Goal: Transaction & Acquisition: Book appointment/travel/reservation

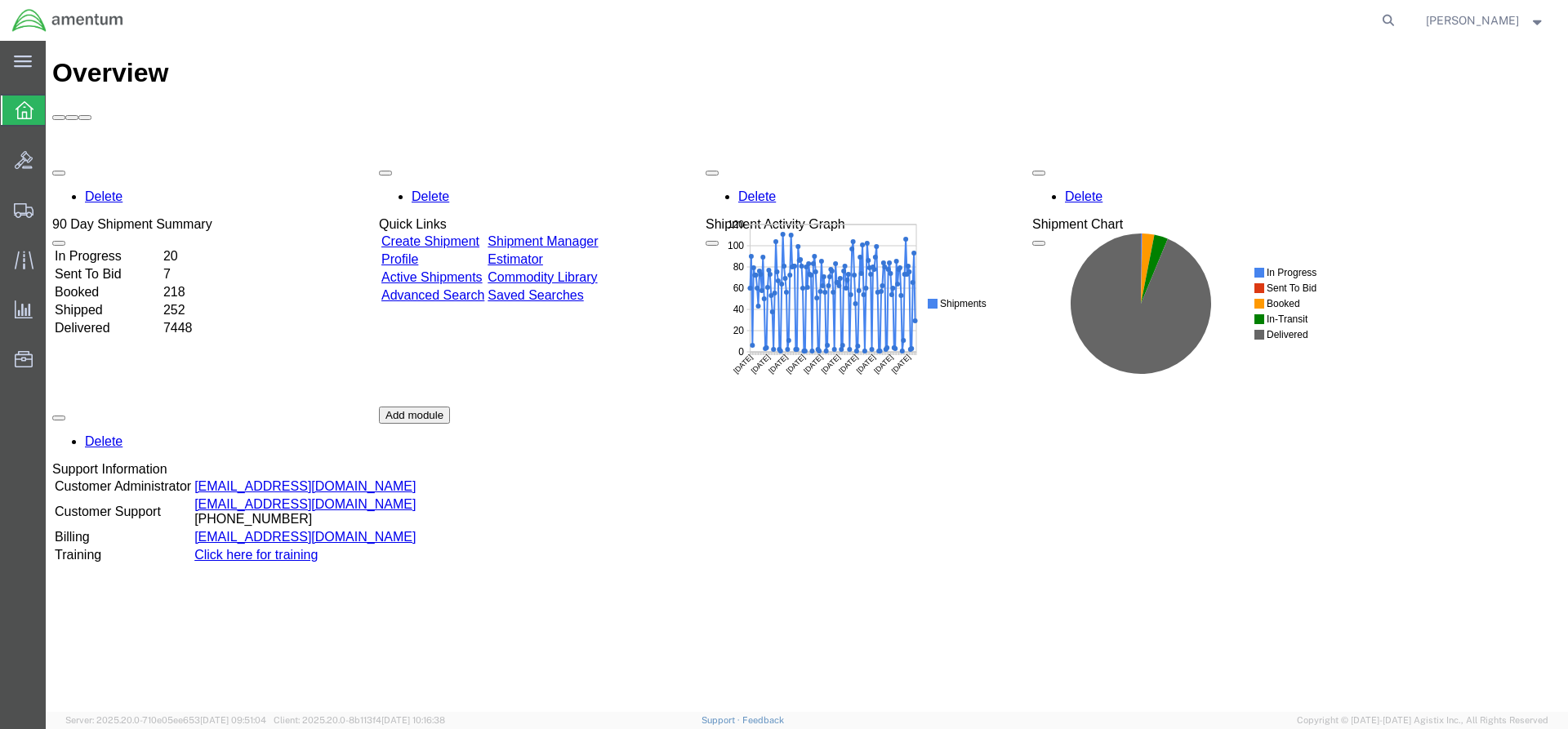
click at [582, 235] on link "Shipment Manager" at bounding box center [543, 241] width 110 height 14
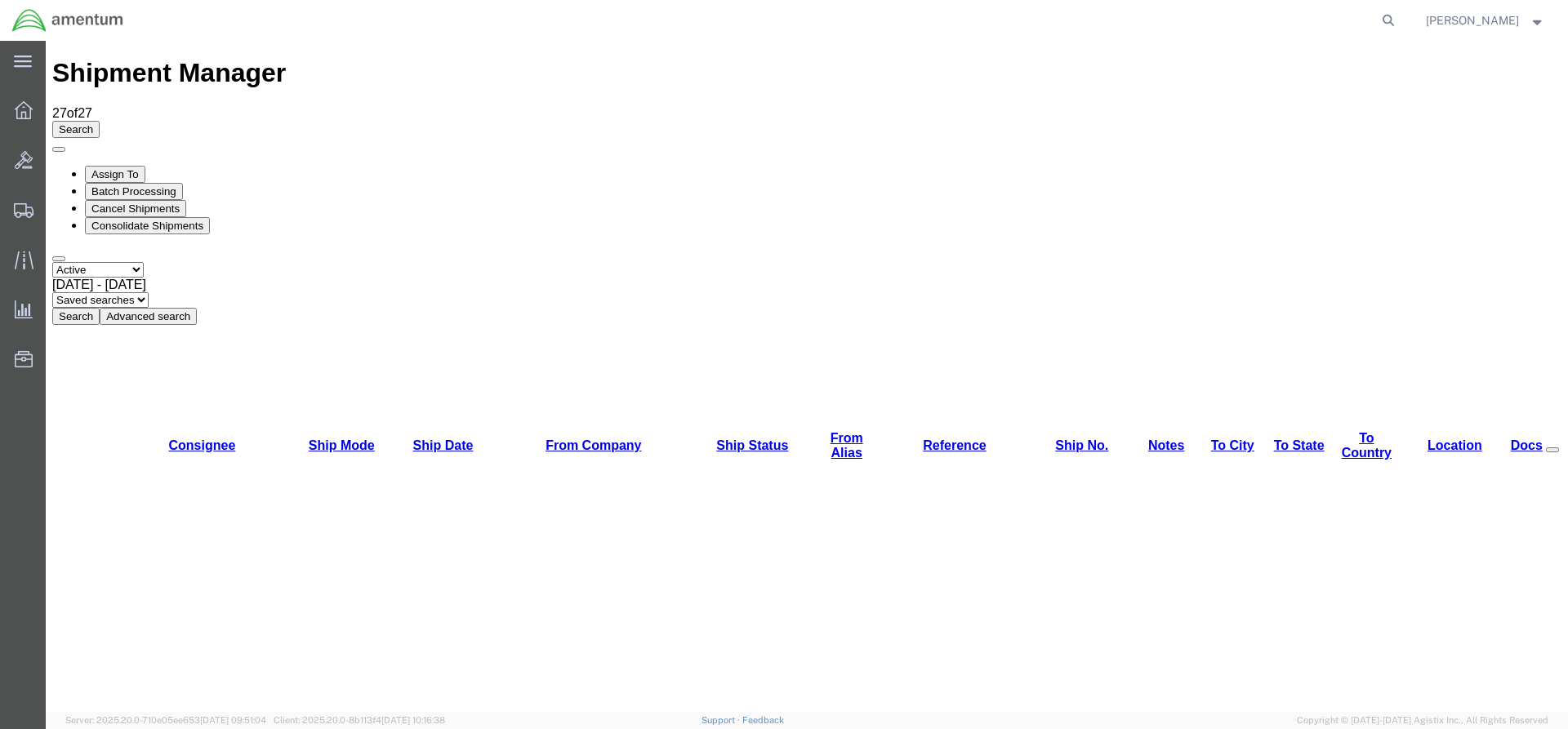
click at [99, 308] on button "Search" at bounding box center [76, 316] width 48 height 18
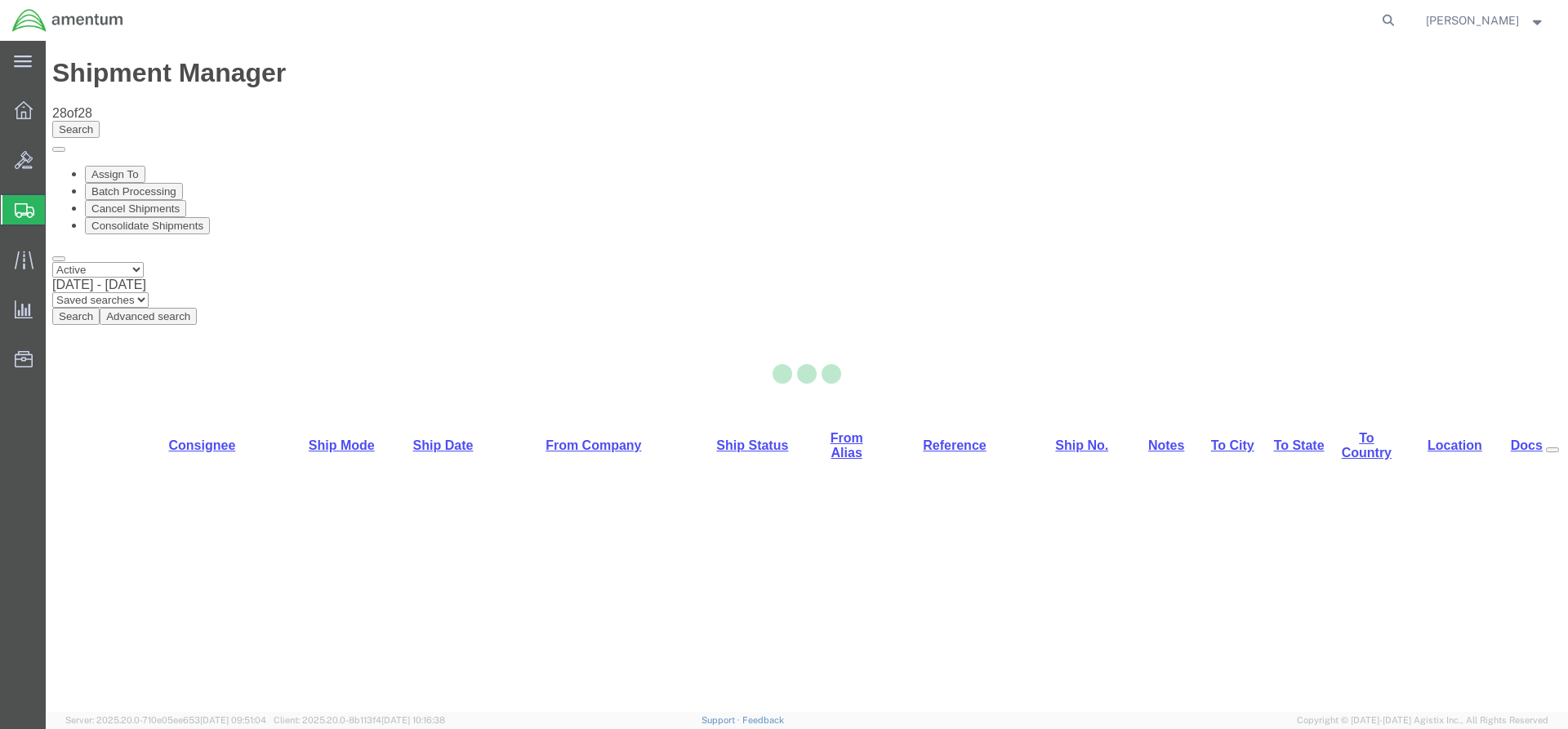
select select "42668"
select select "42706"
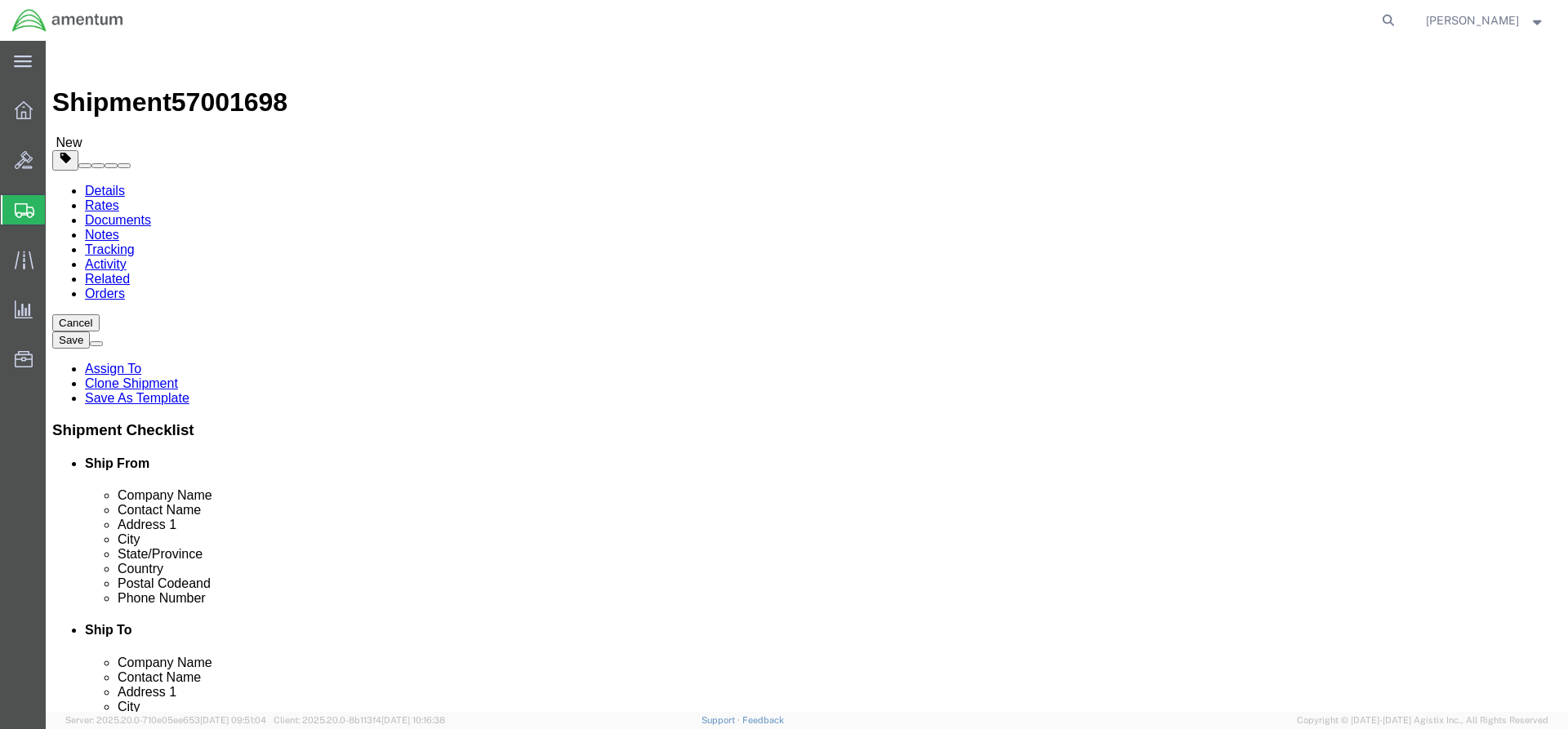
click button "Rate Shipment"
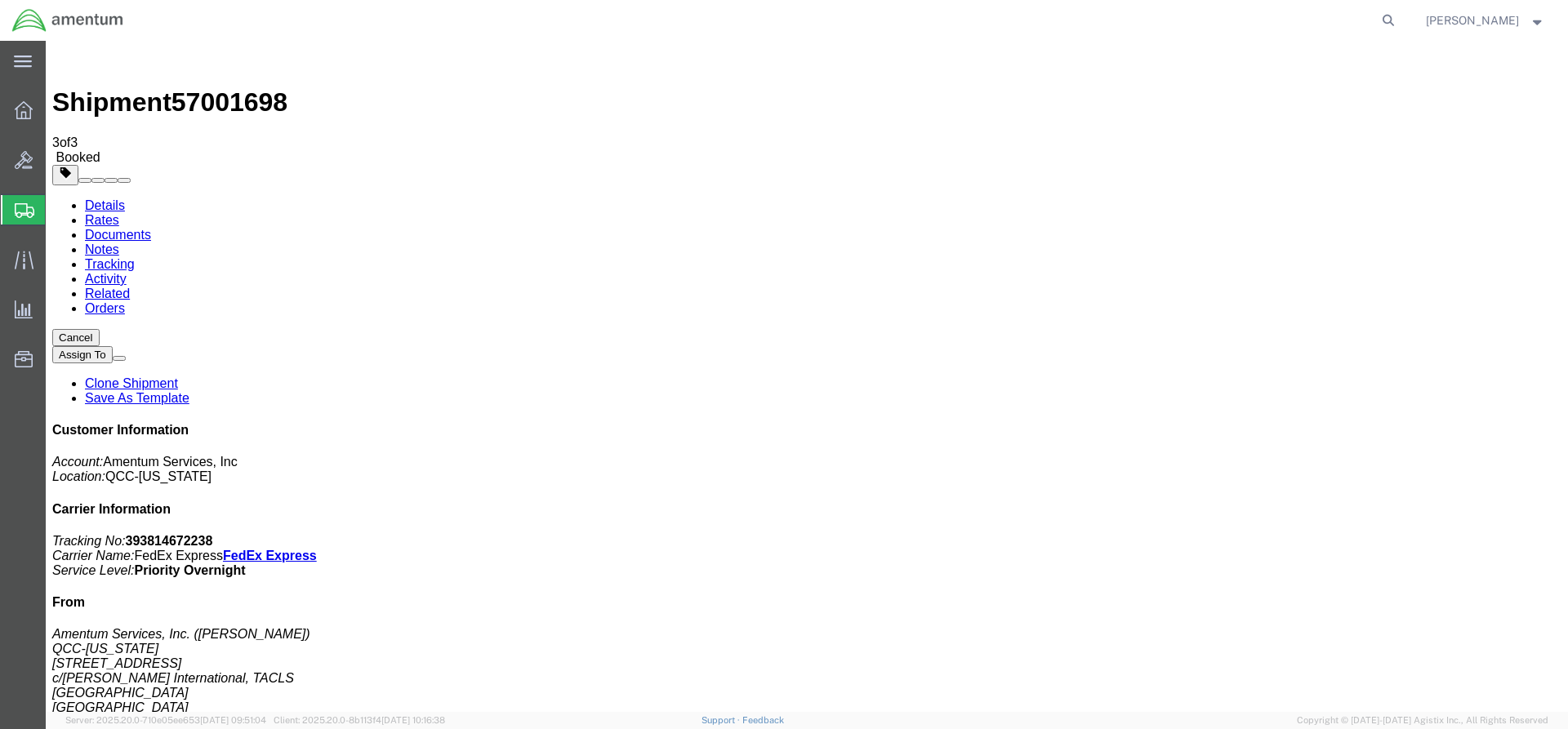
drag, startPoint x: 584, startPoint y: 286, endPoint x: 641, endPoint y: 293, distance: 57.4
drag, startPoint x: 639, startPoint y: 291, endPoint x: 596, endPoint y: 304, distance: 44.9
drag, startPoint x: 584, startPoint y: 286, endPoint x: 664, endPoint y: 288, distance: 80.0
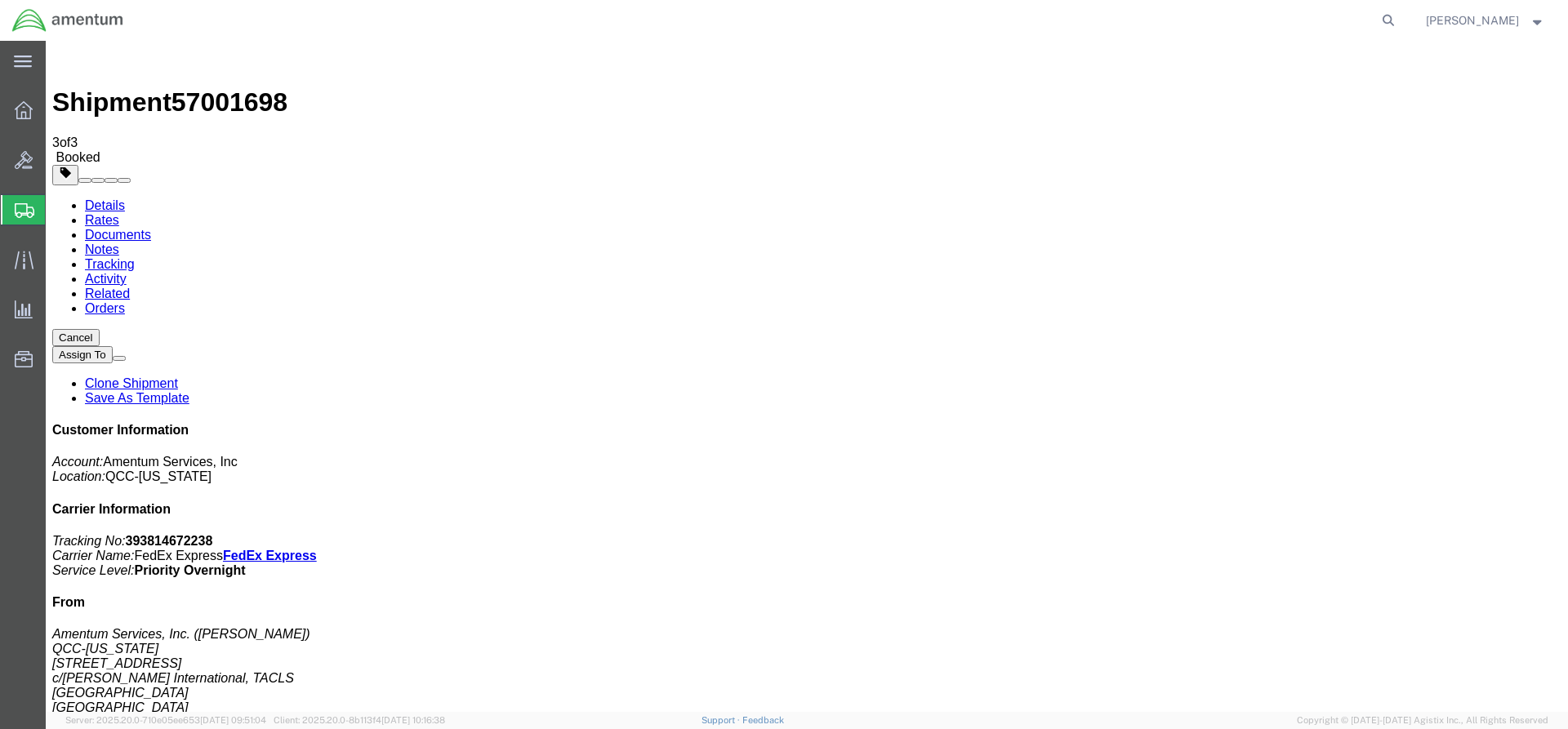
copy td "393814672238"
drag, startPoint x: 683, startPoint y: 291, endPoint x: 83, endPoint y: 315, distance: 600.5
click at [23, 119] on div at bounding box center [23, 109] width 46 height 33
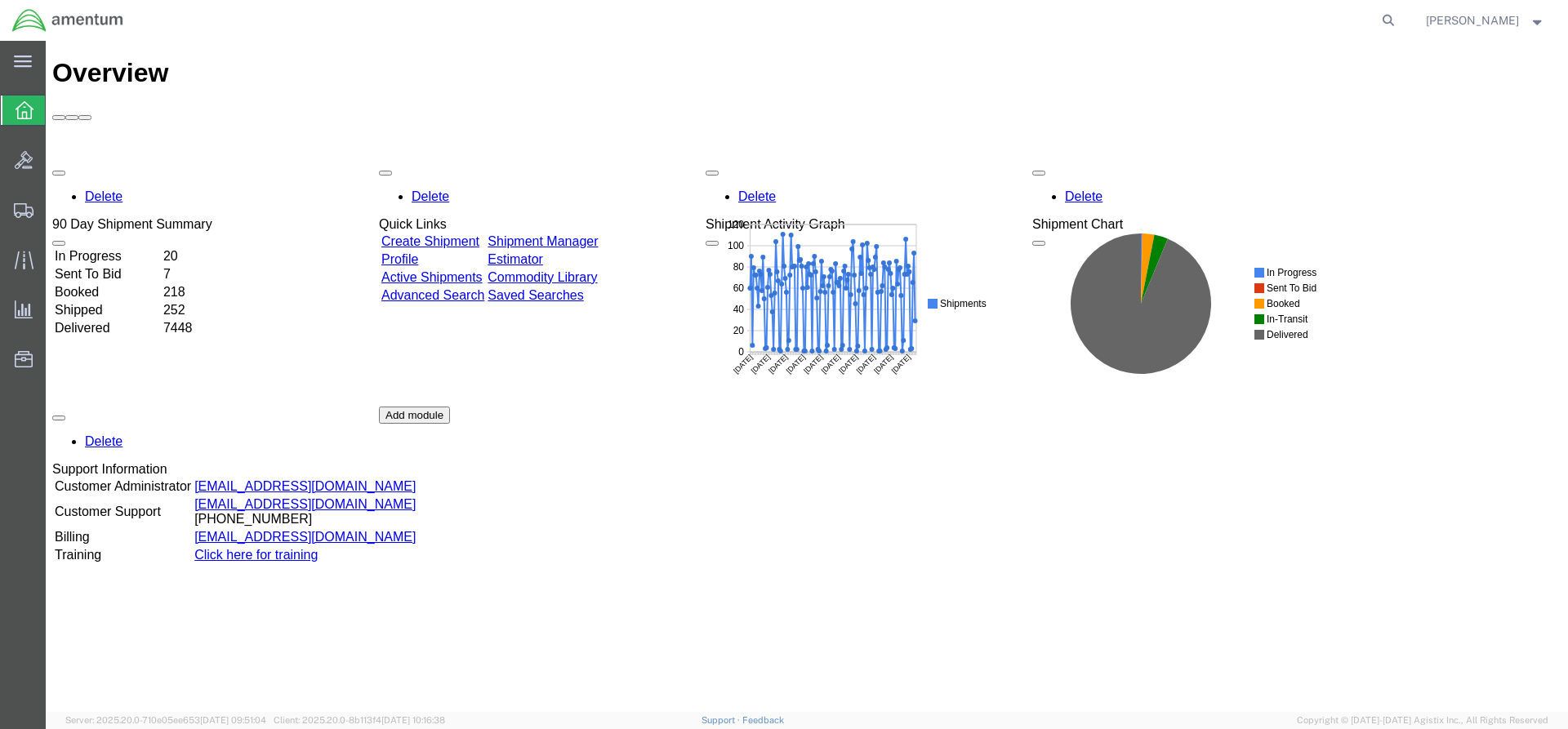
click at [573, 235] on link "Shipment Manager" at bounding box center [543, 241] width 110 height 14
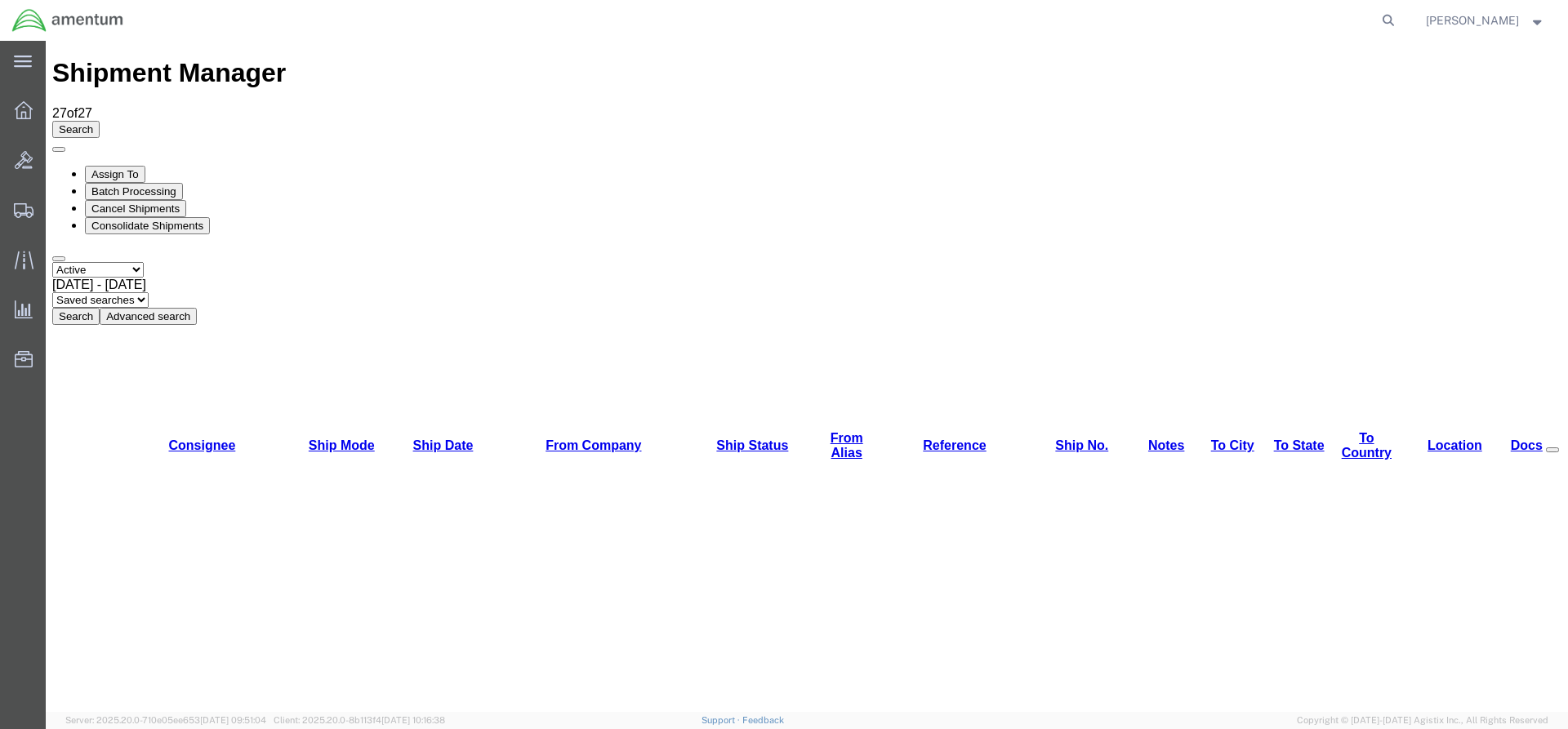
drag, startPoint x: 501, startPoint y: 112, endPoint x: 440, endPoint y: 100, distance: 62.2
click at [99, 308] on button "Search" at bounding box center [76, 316] width 48 height 18
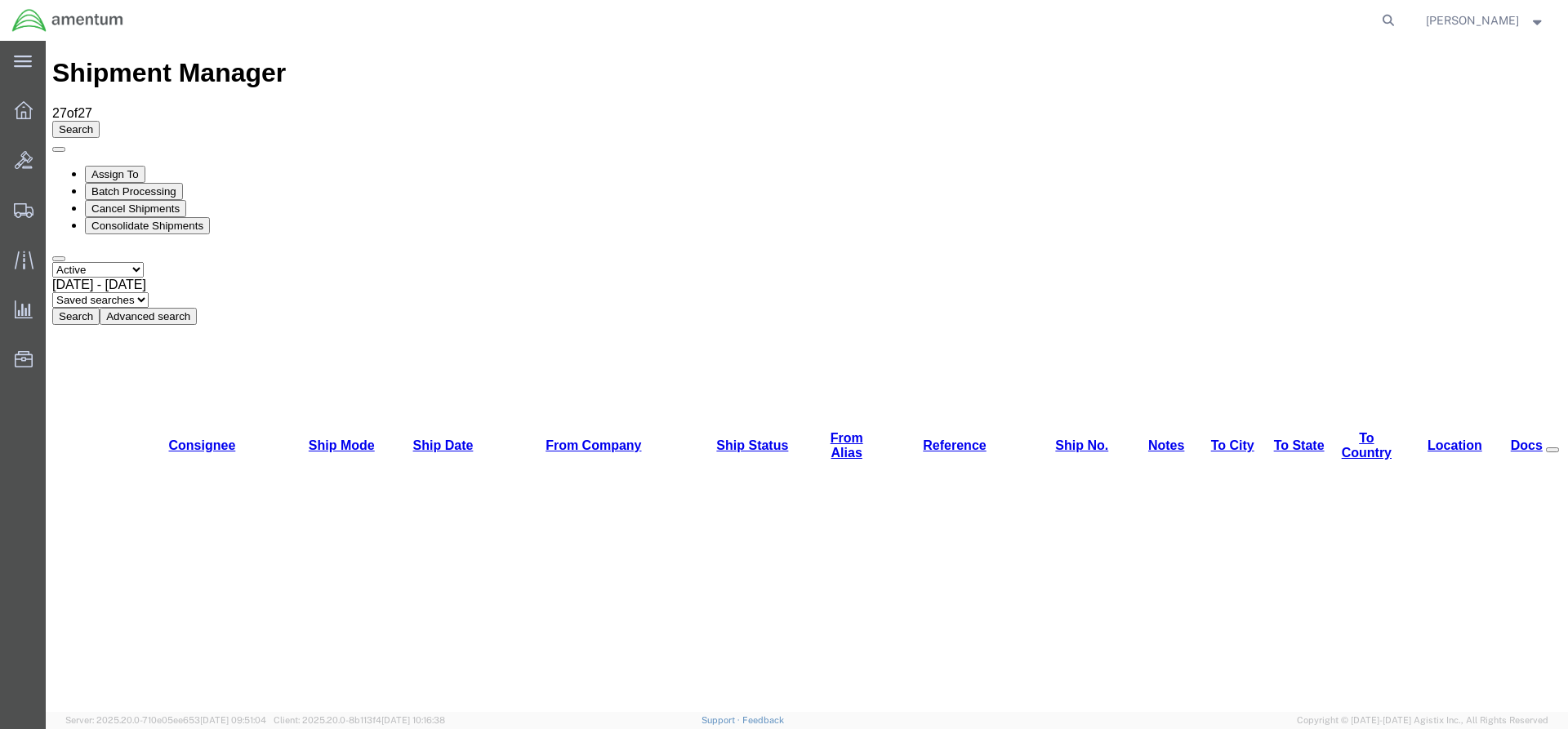
click at [99, 308] on button "Search" at bounding box center [76, 316] width 48 height 18
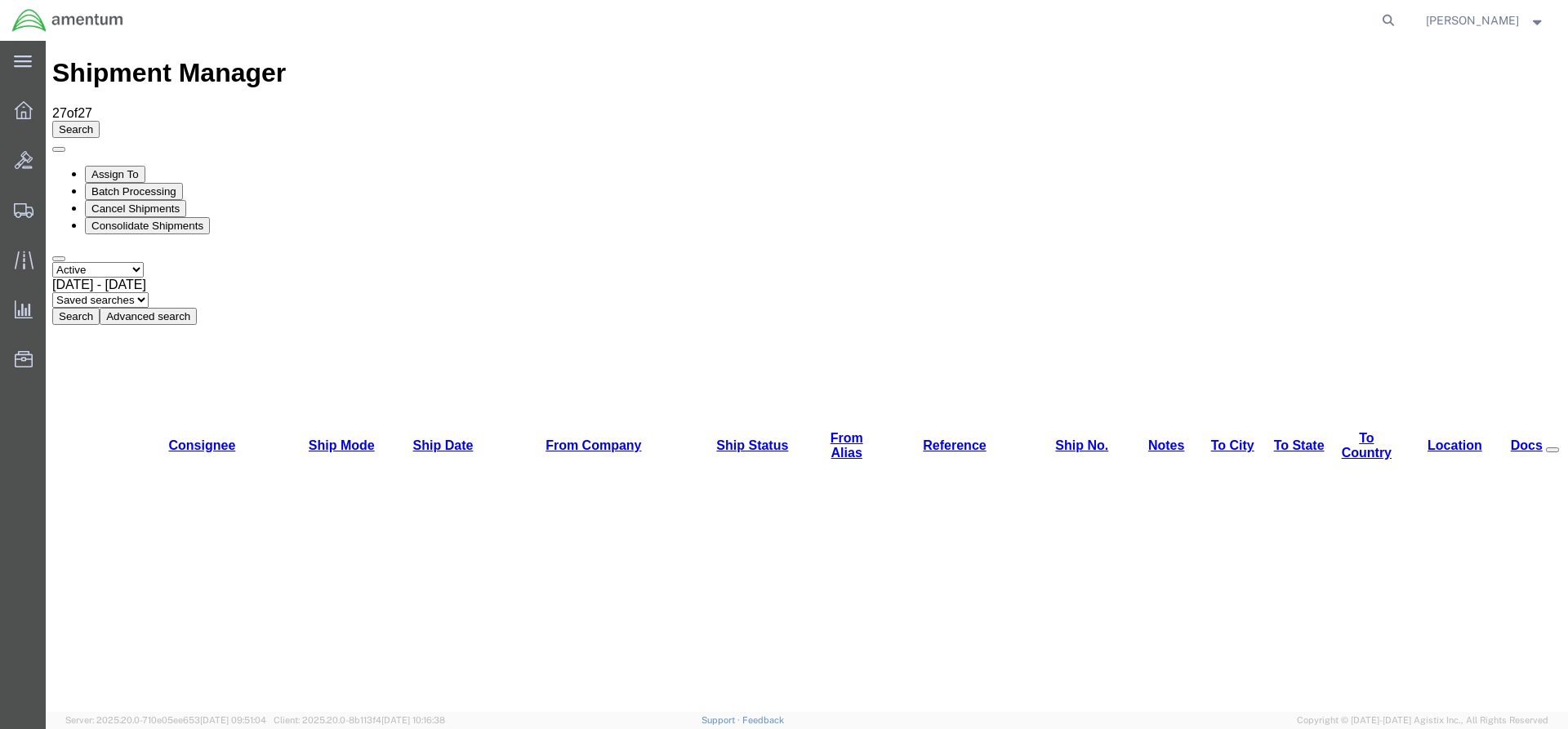
click at [99, 308] on button "Search" at bounding box center [76, 316] width 48 height 18
click at [514, 262] on div "Select status Active All Shipments Approved Booked Canceled Delivered Denied Ne…" at bounding box center [807, 293] width 1510 height 63
click at [99, 308] on button "Search" at bounding box center [76, 316] width 48 height 18
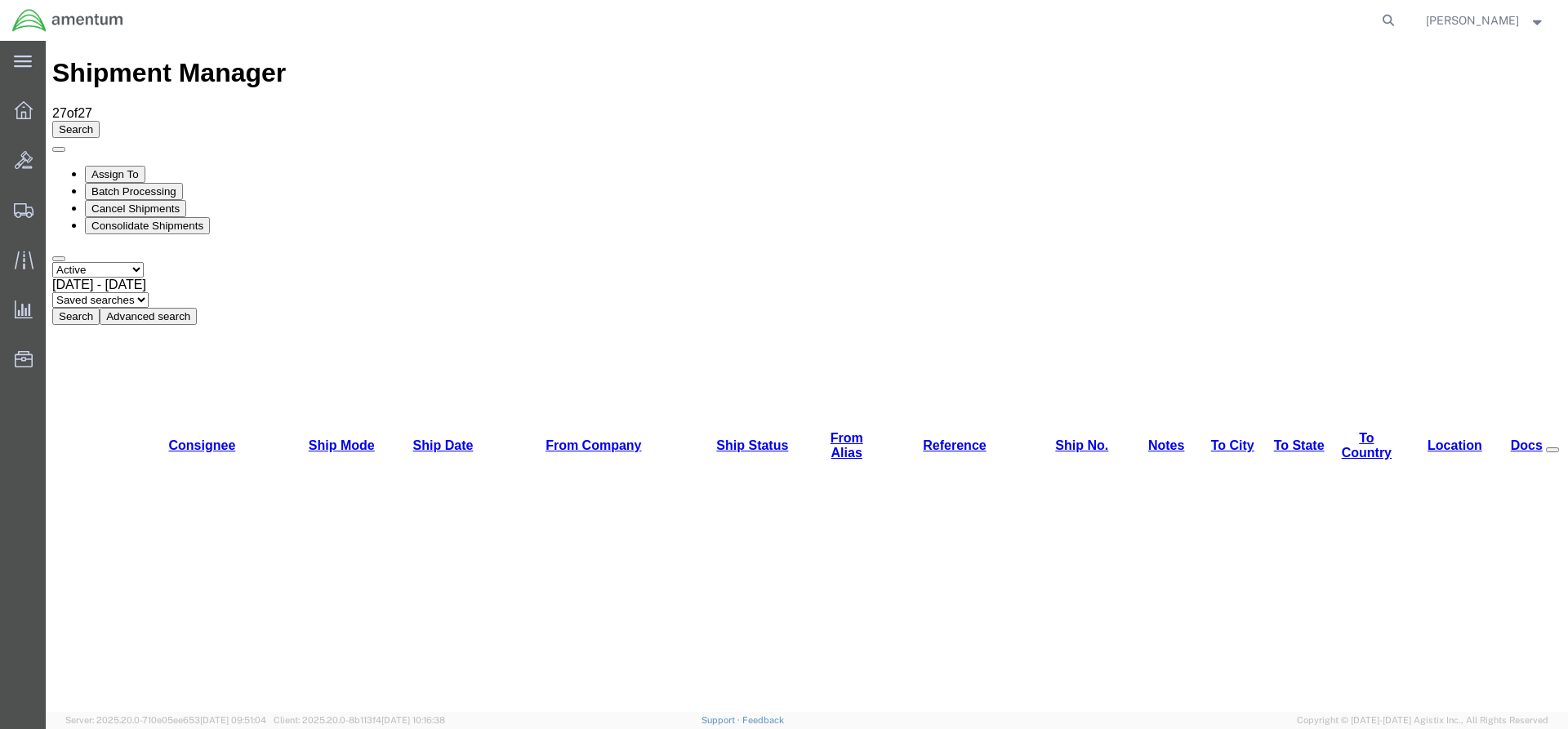
click at [99, 308] on button "Search" at bounding box center [76, 316] width 48 height 18
click at [503, 262] on div "Select status Active All Shipments Approved Booked Canceled Delivered Denied Ne…" at bounding box center [807, 293] width 1510 height 63
click at [99, 308] on button "Search" at bounding box center [76, 316] width 48 height 18
drag, startPoint x: 556, startPoint y: 158, endPoint x: 510, endPoint y: 119, distance: 60.3
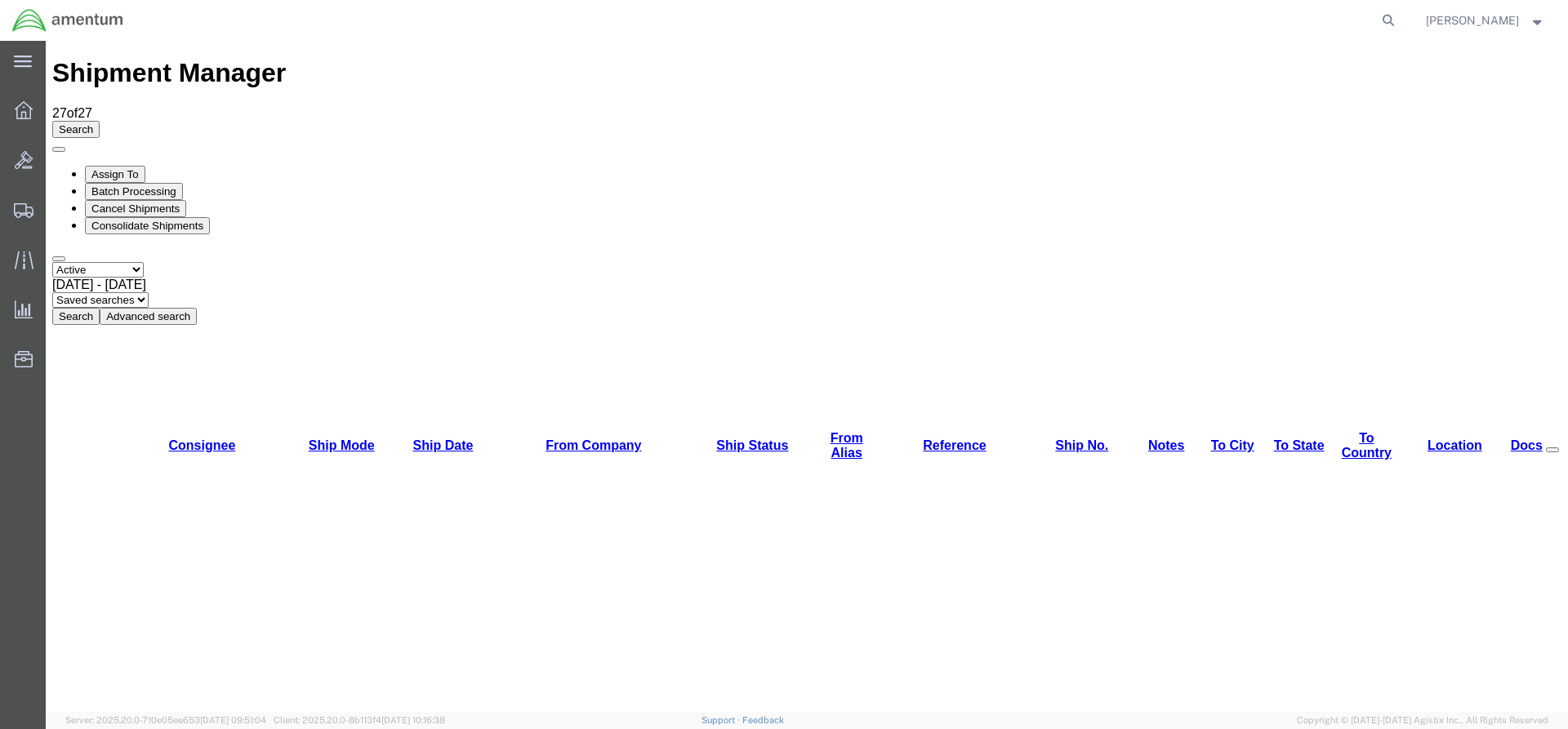
click at [99, 308] on button "Search" at bounding box center [76, 316] width 48 height 18
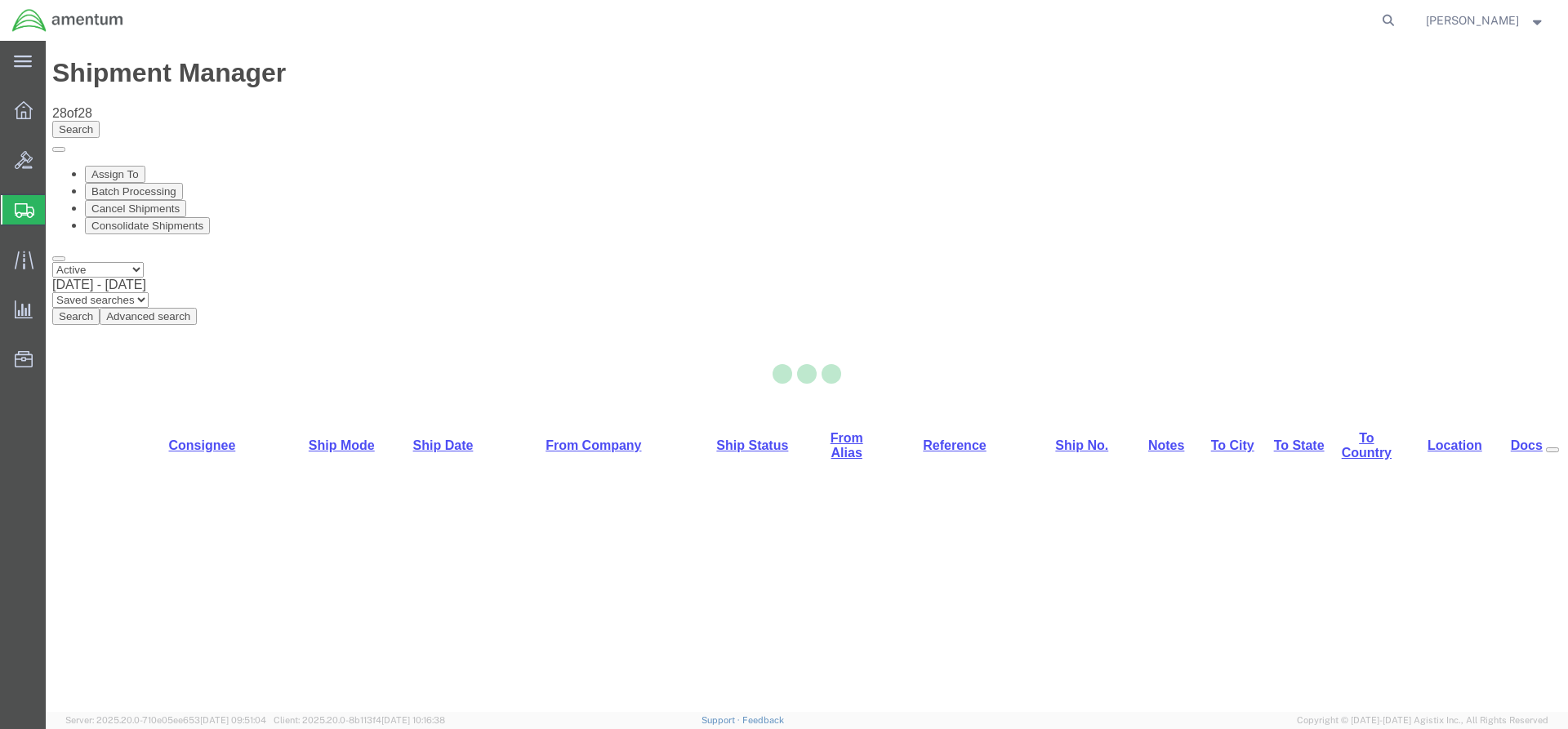
select select "42668"
select select "42684"
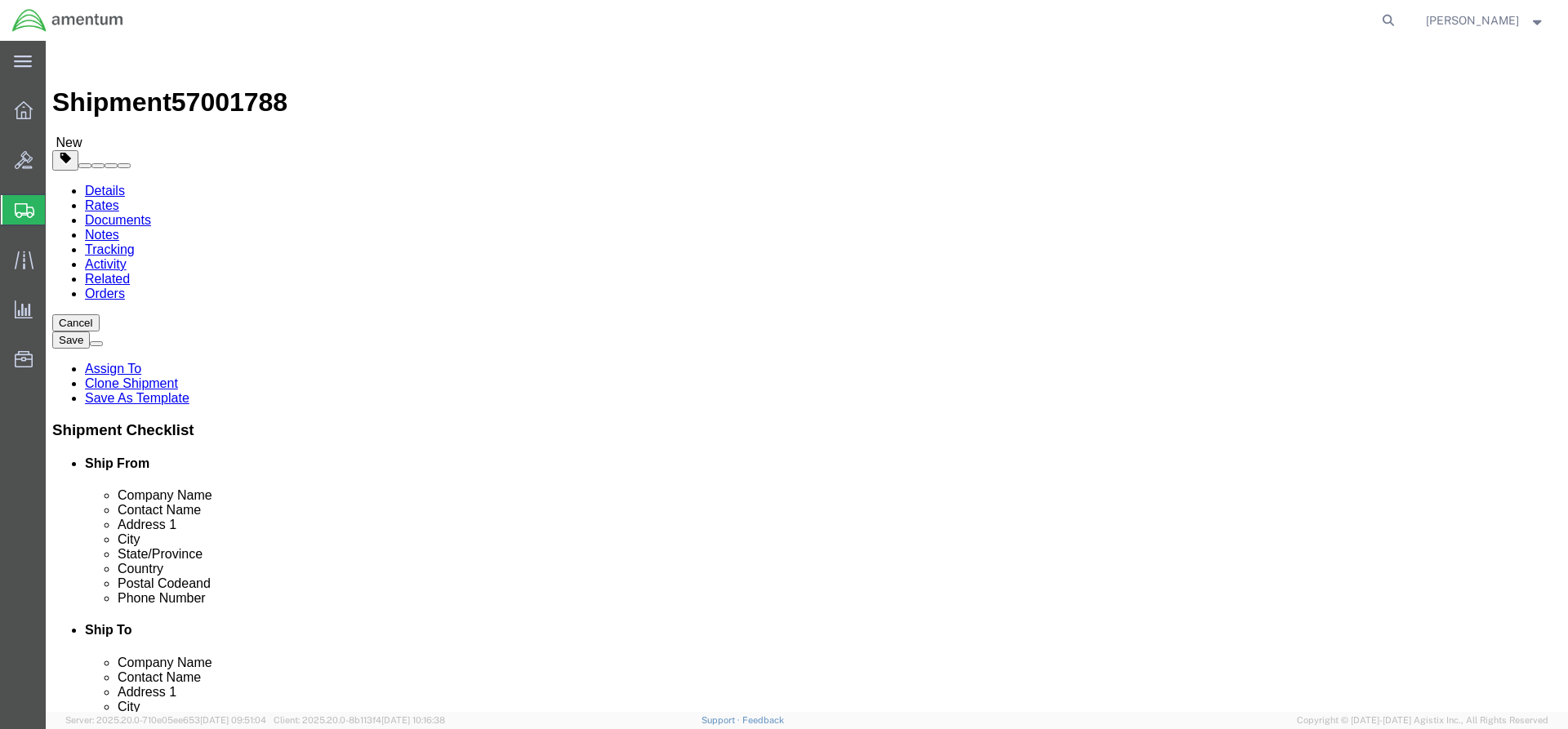
click div "Cancel Save Assign To Clone Shipment Save As Template Shipment Checklist Ship F…"
click button "Rate Shipment"
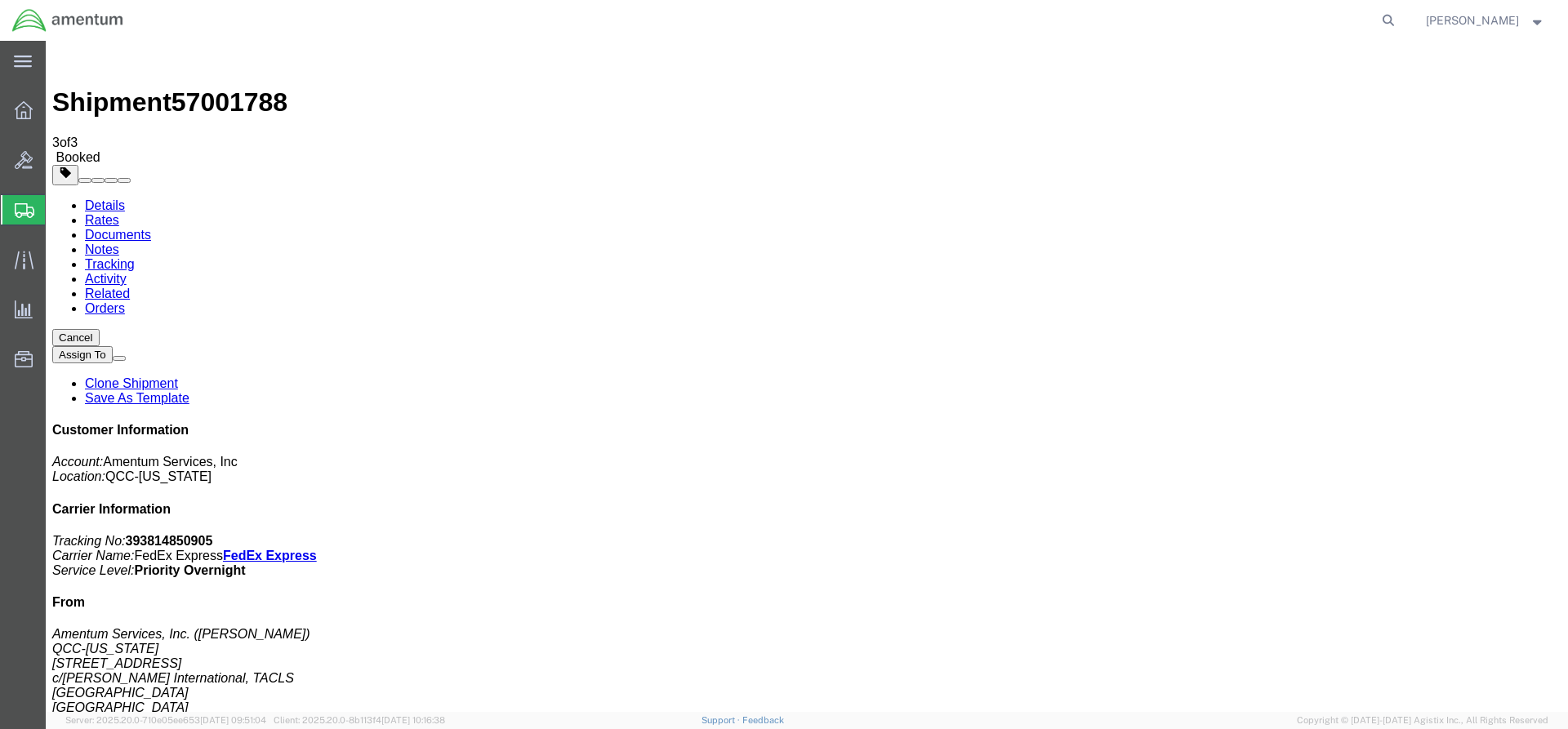
drag, startPoint x: 586, startPoint y: 288, endPoint x: 662, endPoint y: 287, distance: 76.0
copy td "393814850905"
drag, startPoint x: 681, startPoint y: 290, endPoint x: 47, endPoint y: 337, distance: 635.7
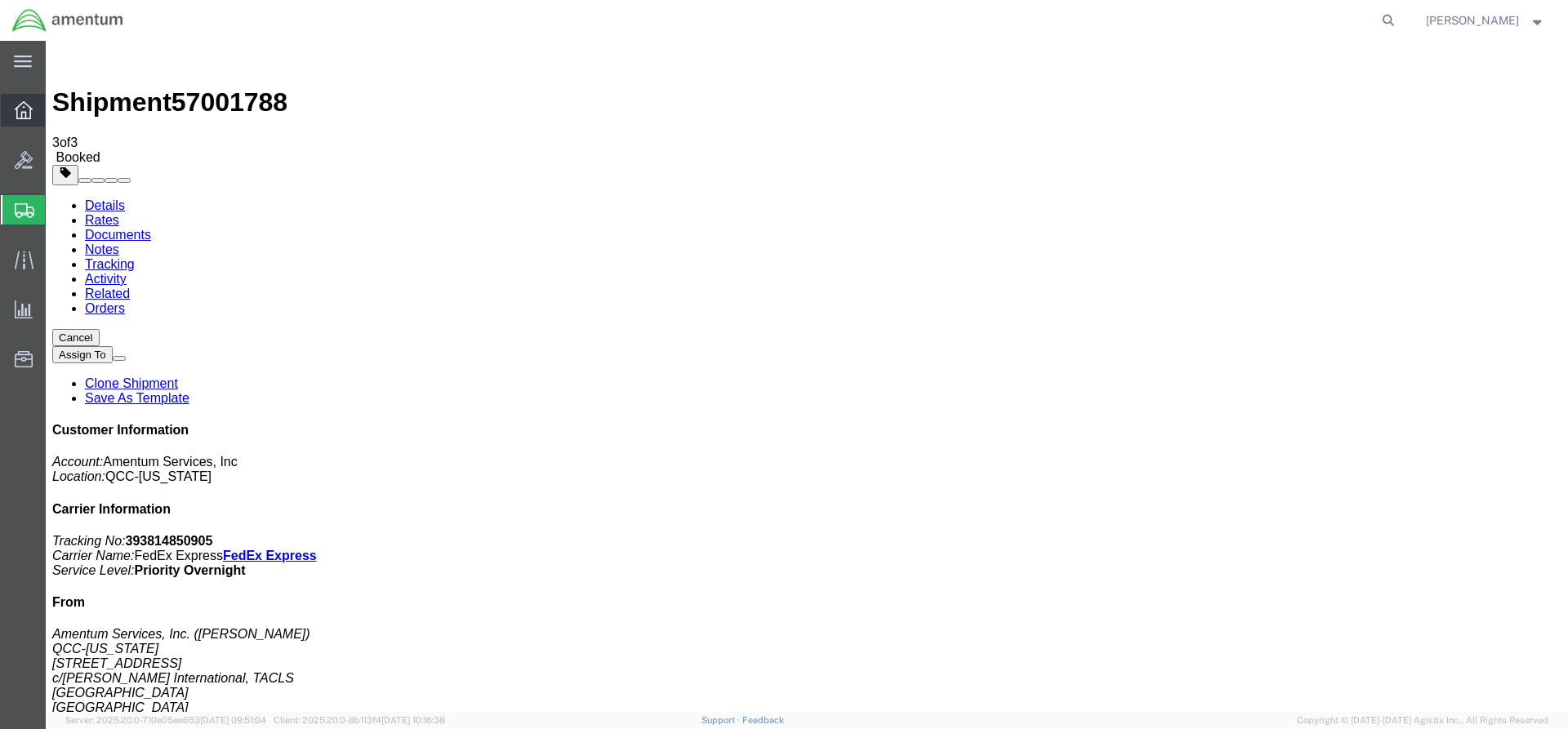
click at [23, 109] on icon at bounding box center [24, 110] width 18 height 18
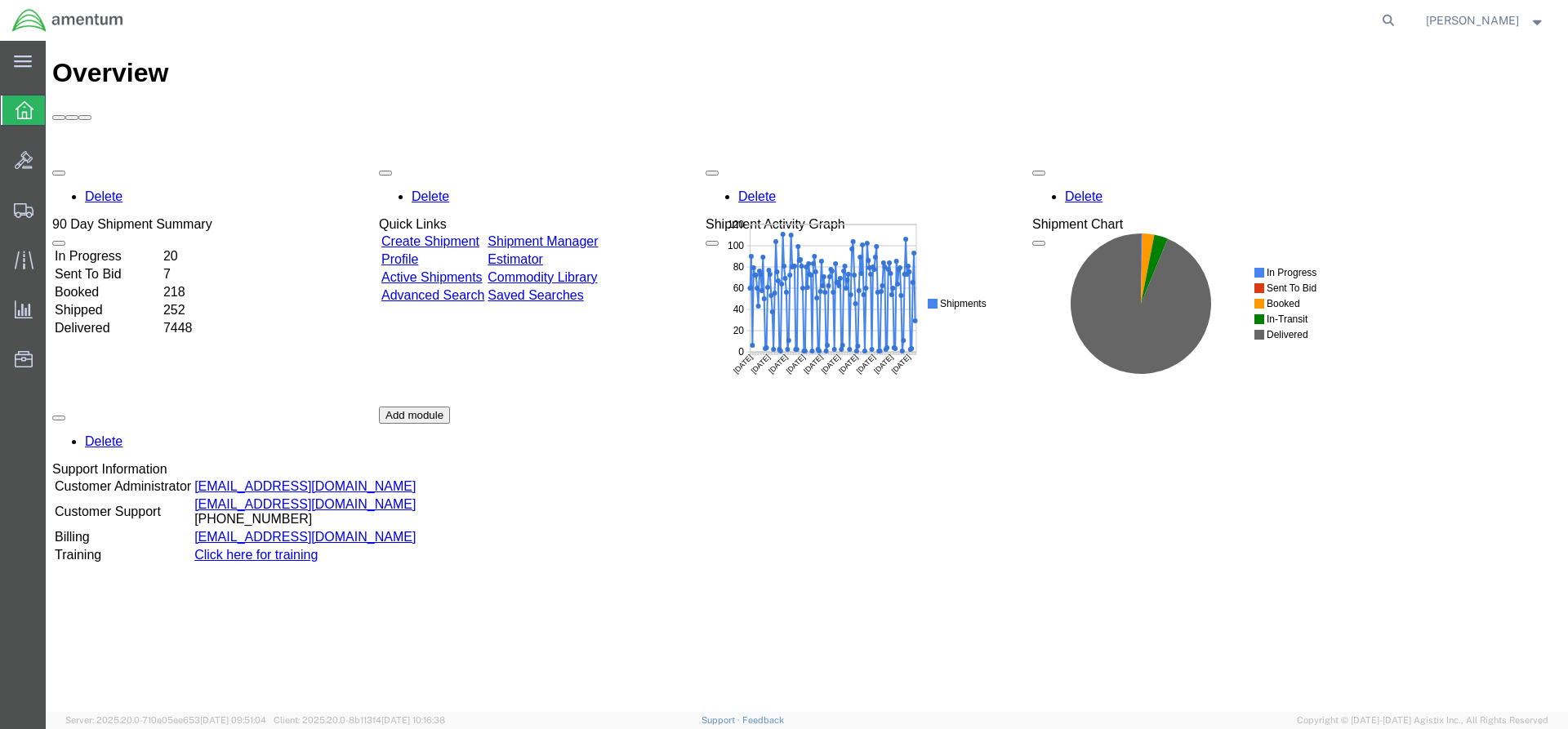
click at [559, 235] on link "Shipment Manager" at bounding box center [543, 241] width 110 height 14
